Goal: Find specific page/section: Find specific page/section

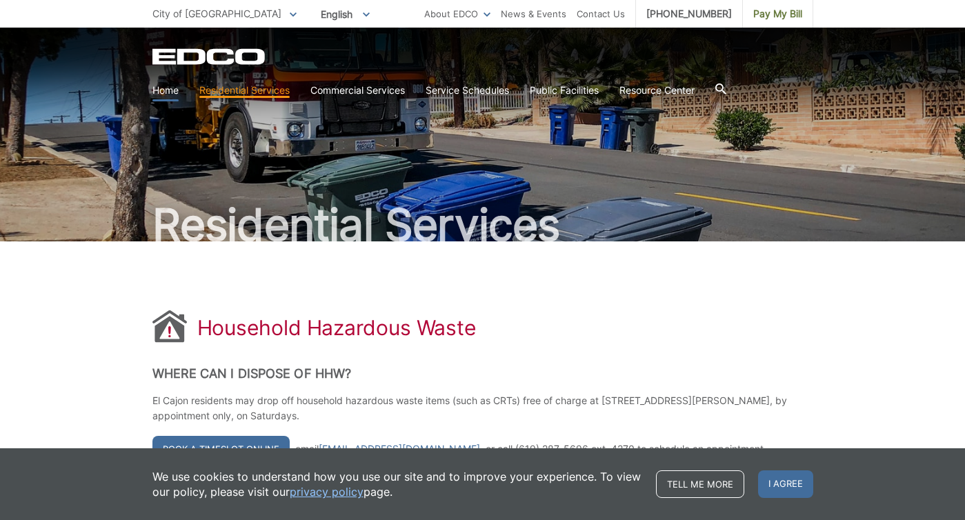
click at [173, 88] on link "Home" at bounding box center [165, 90] width 26 height 15
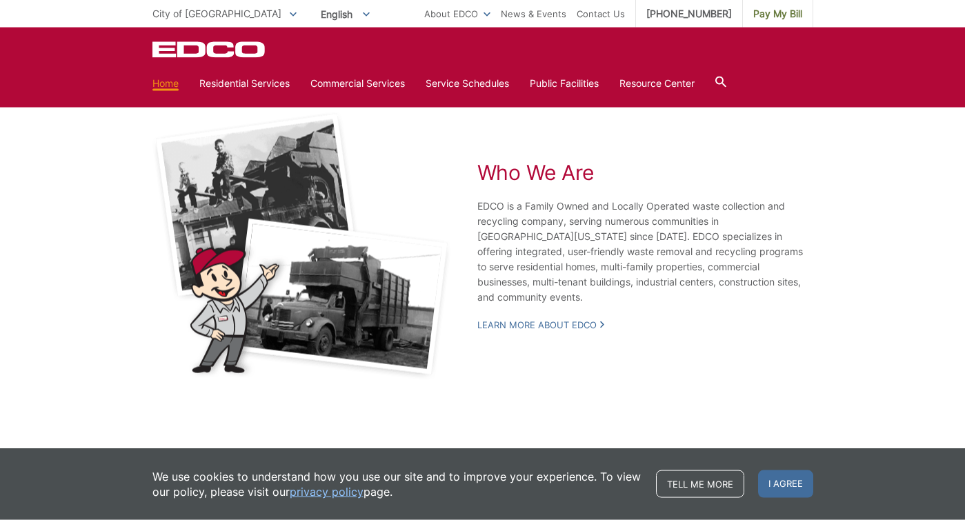
scroll to position [2622, 0]
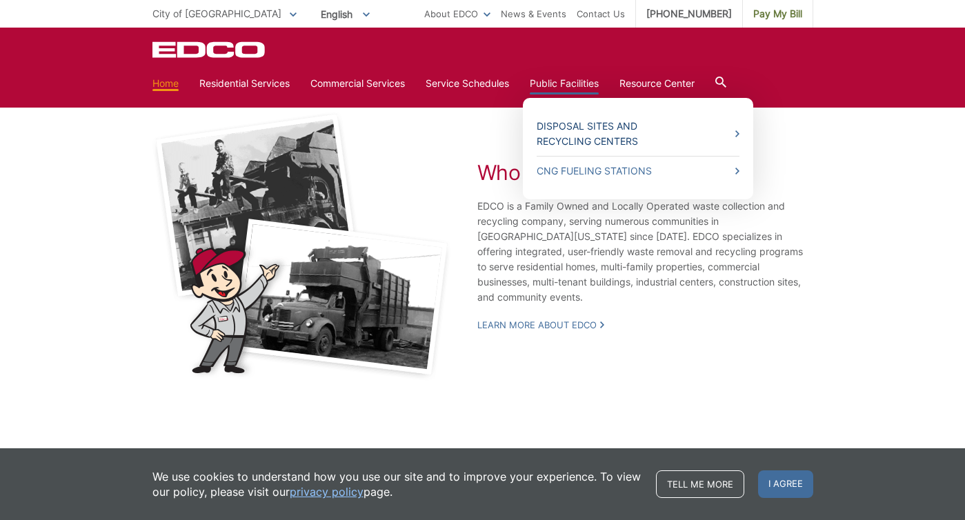
click at [577, 121] on link "Disposal Sites and Recycling Centers" at bounding box center [638, 134] width 203 height 30
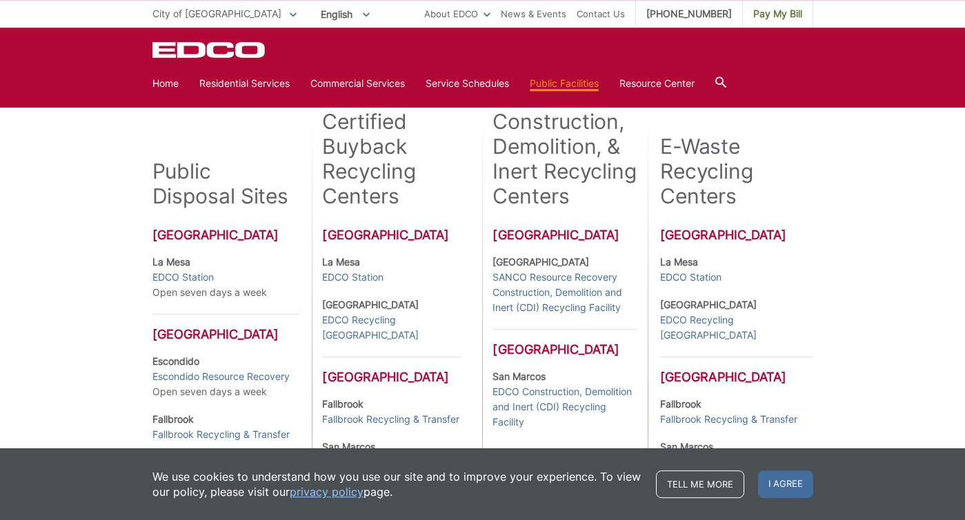
scroll to position [298, 0]
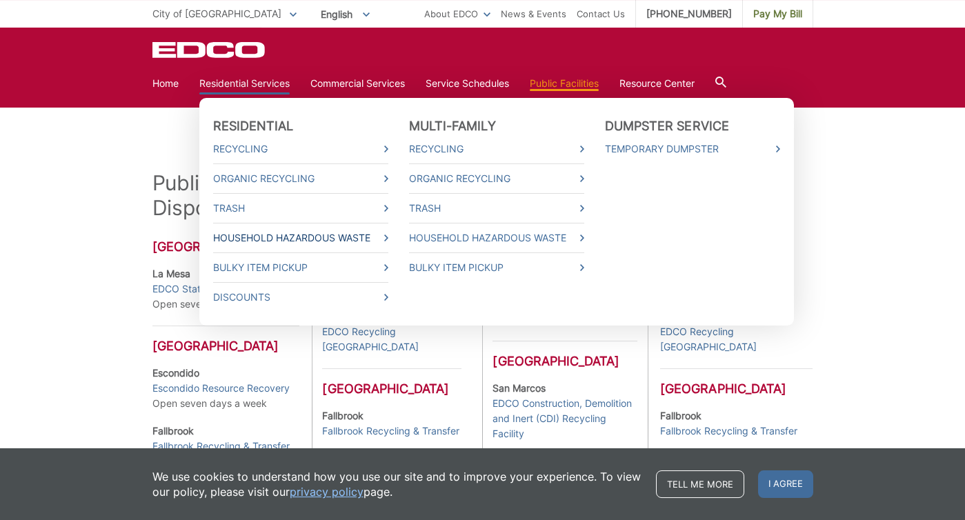
click at [245, 237] on link "Household Hazardous Waste" at bounding box center [300, 237] width 175 height 15
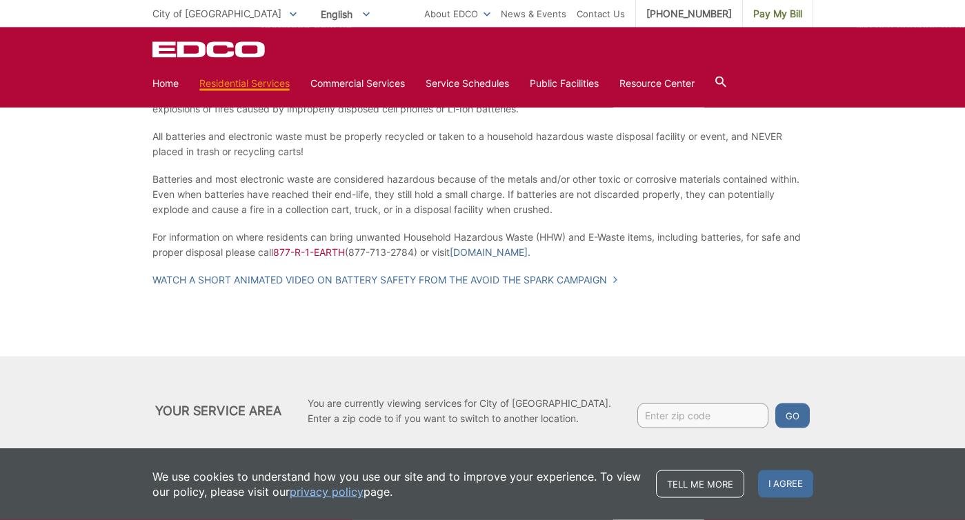
scroll to position [1150, 0]
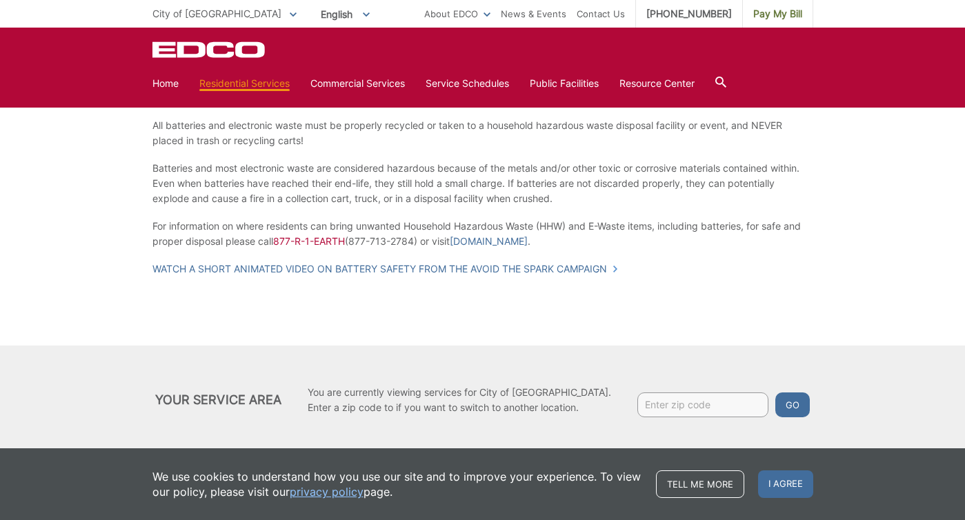
click at [637, 397] on input "Enter zip code" at bounding box center [702, 404] width 131 height 25
type input "91977"
click at [779, 393] on button "Go" at bounding box center [792, 404] width 34 height 25
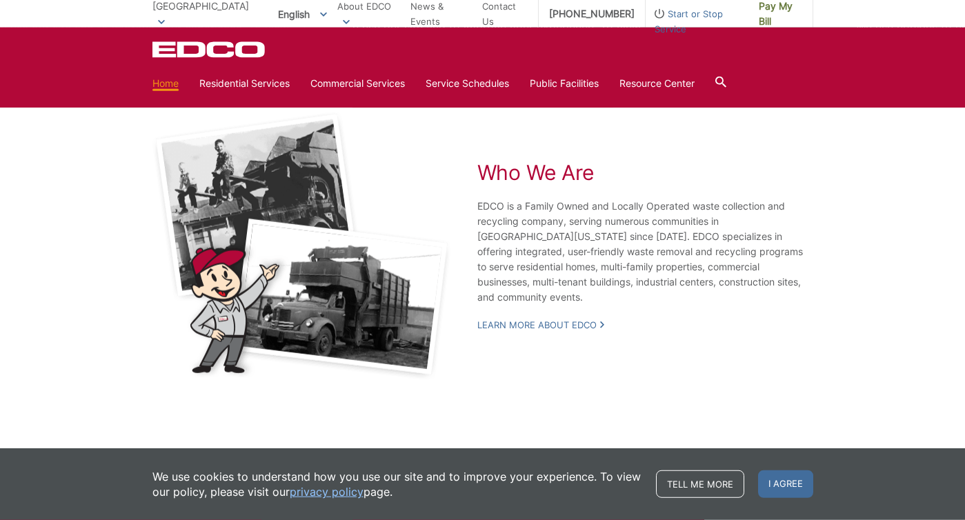
scroll to position [2622, 0]
